Goal: Find specific page/section: Find specific page/section

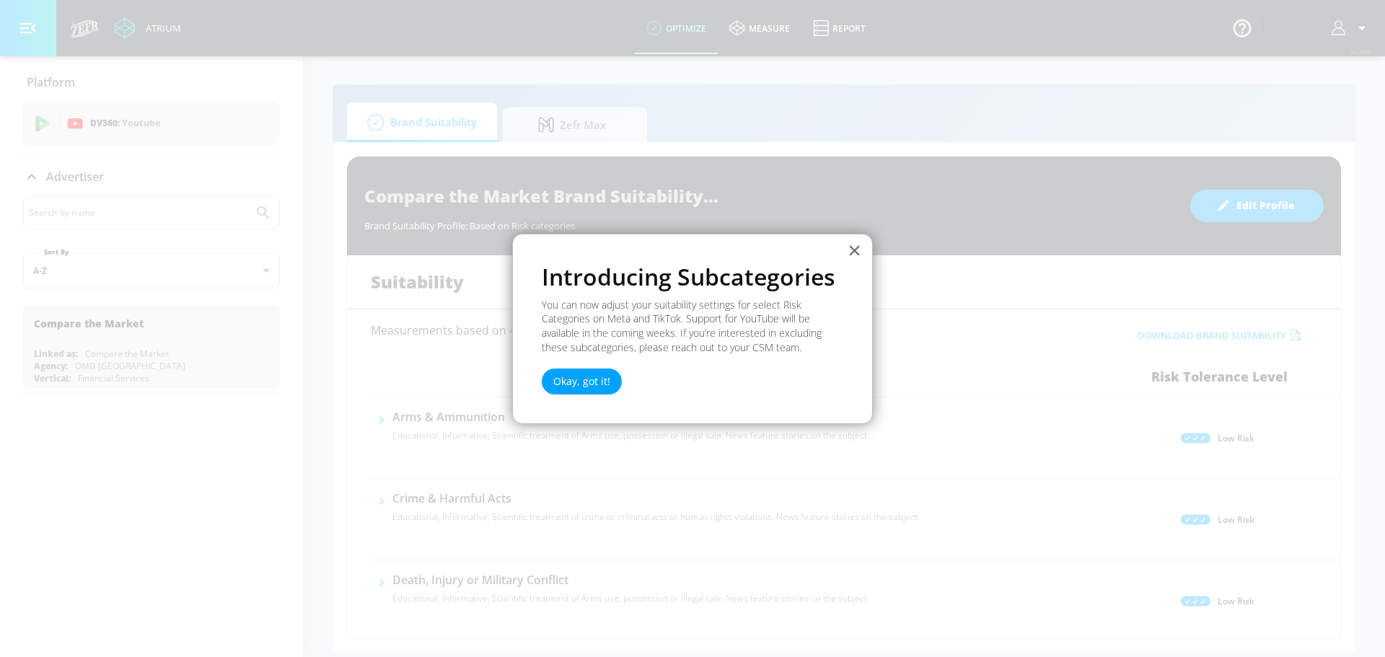
click at [863, 248] on div "× Introducing Subcategories You can now adjust your suitability settings for se…" at bounding box center [692, 329] width 361 height 191
click at [855, 248] on button "×" at bounding box center [854, 250] width 14 height 23
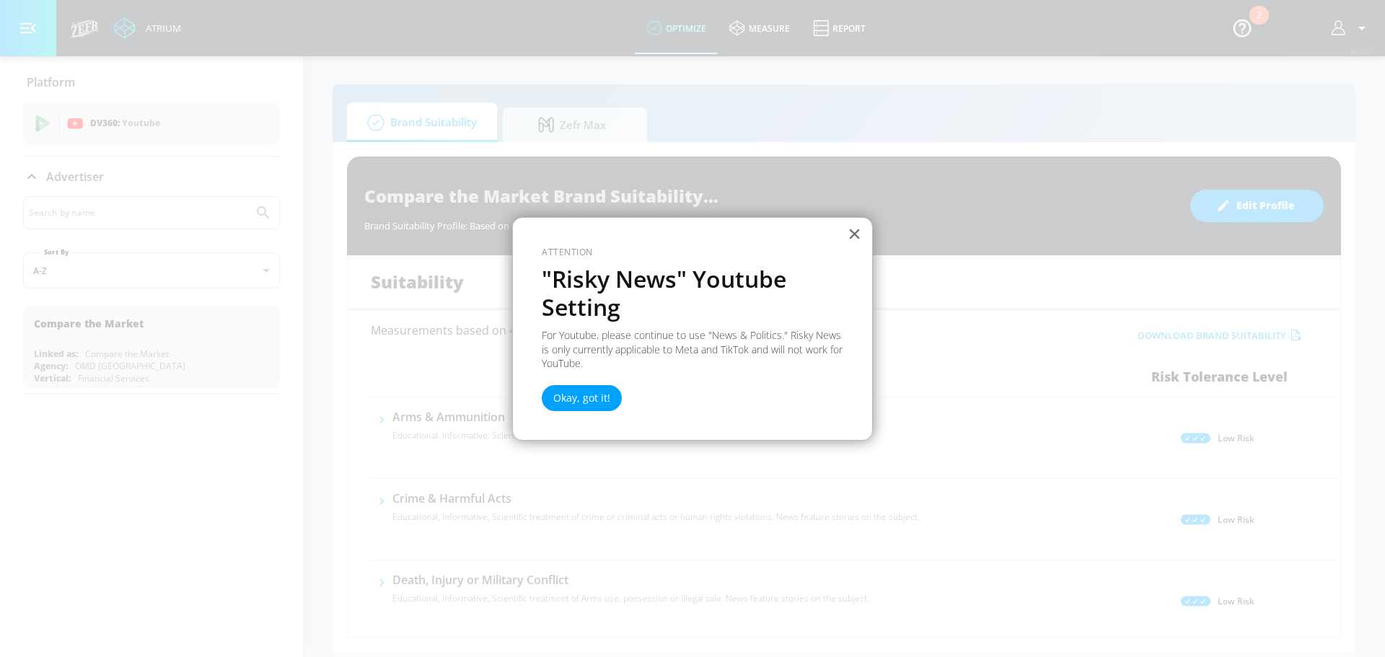
click at [863, 225] on div "× Attention "Risky News" Youtube Setting For Youtube, please continue to use "N…" at bounding box center [692, 329] width 361 height 224
click at [608, 394] on button "Okay, got it!" at bounding box center [582, 398] width 80 height 26
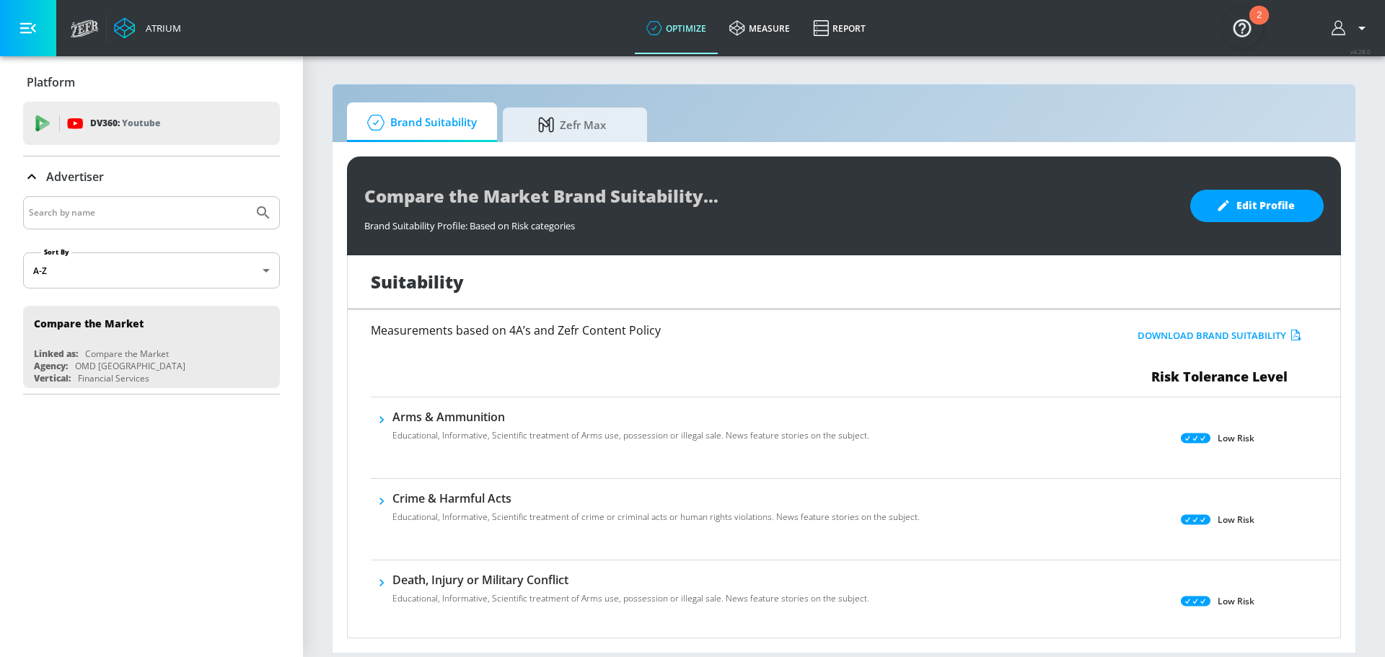
click at [1339, 28] on icon "button" at bounding box center [1338, 27] width 14 height 14
click at [1340, 28] on div at bounding box center [692, 328] width 1385 height 657
click at [783, 31] on link "measure" at bounding box center [760, 28] width 84 height 52
